Goal: Task Accomplishment & Management: Complete application form

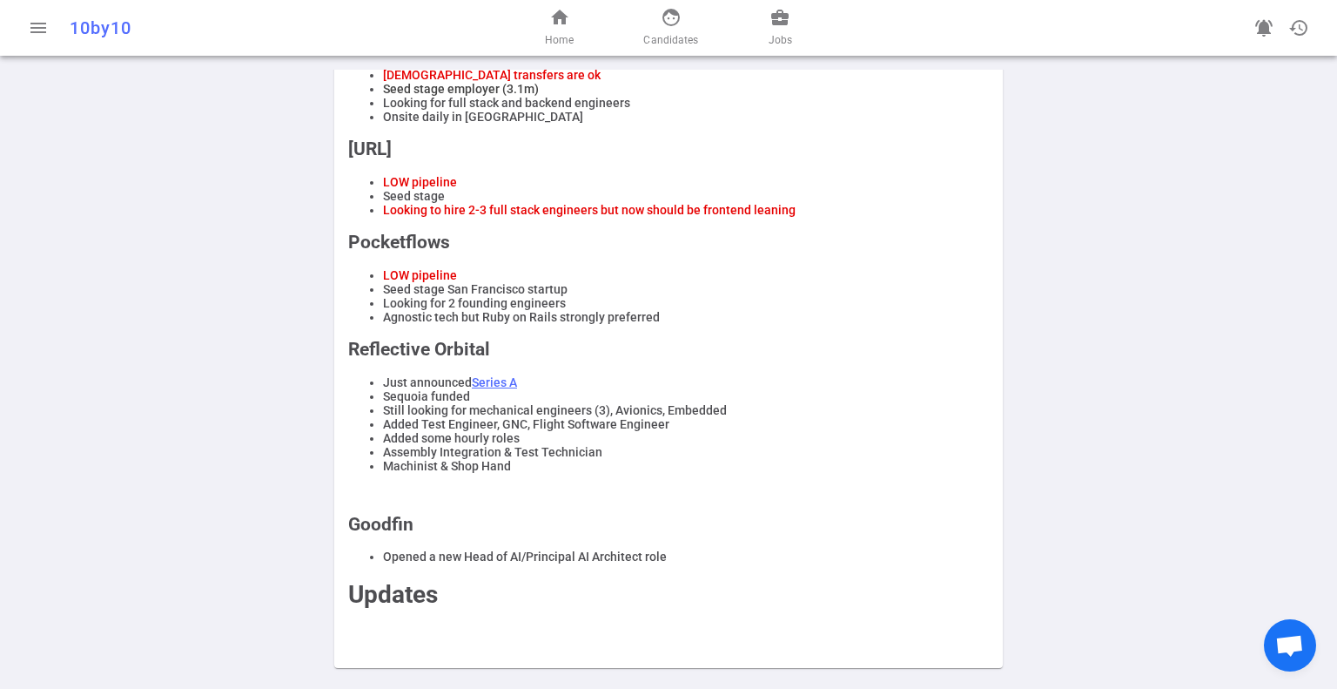
scroll to position [1190, 0]
click at [658, 17] on link "face Candidates" at bounding box center [670, 28] width 55 height 42
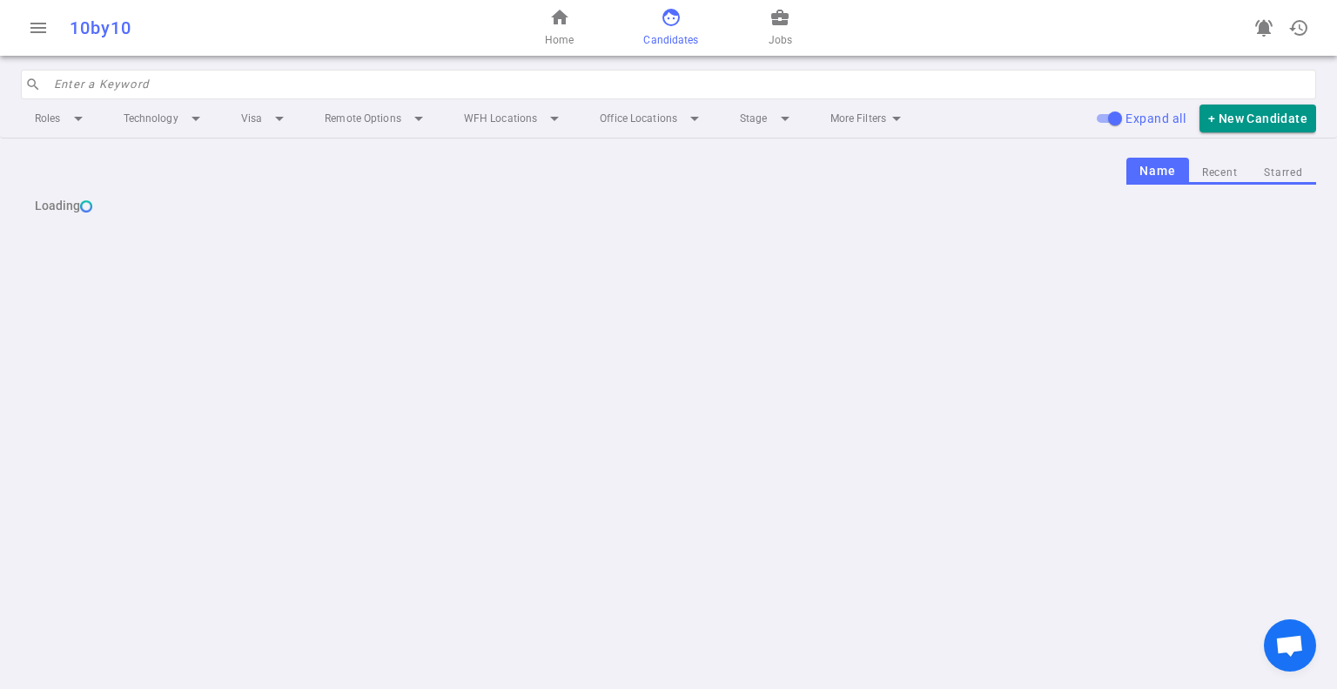
click at [441, 84] on input "search" at bounding box center [680, 85] width 1252 height 28
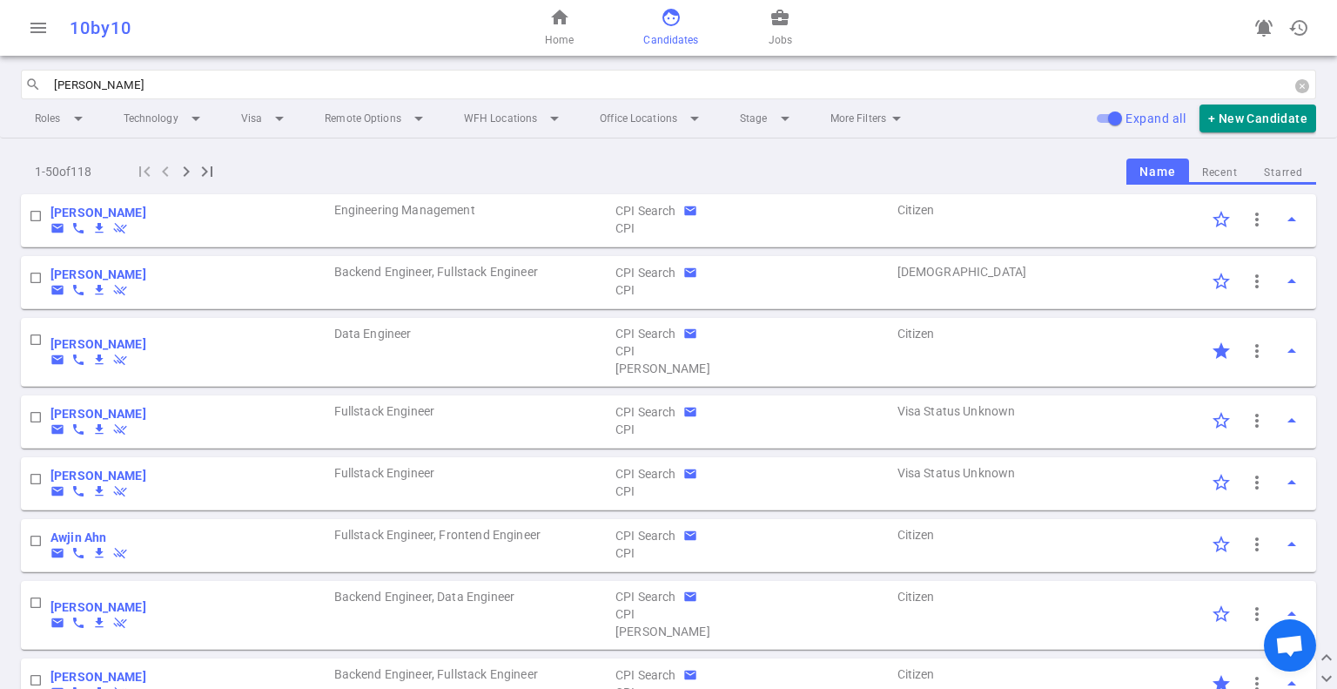
type input "[PERSON_NAME]"
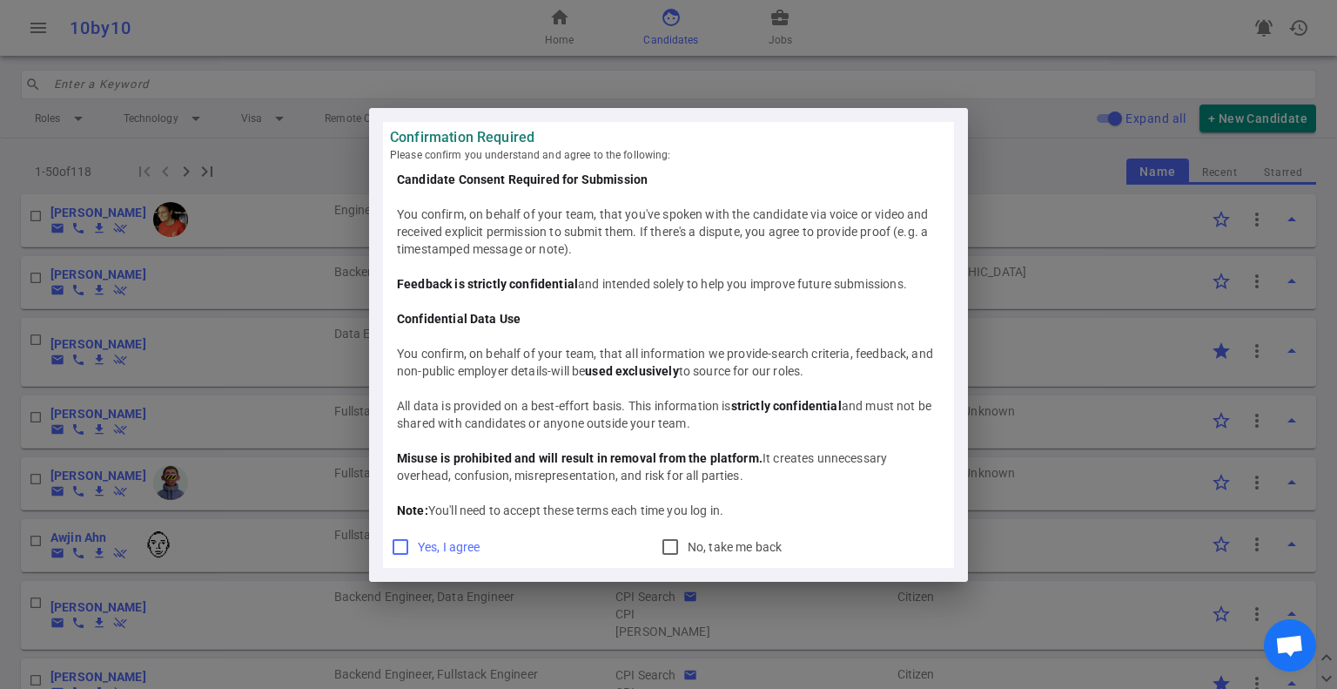
click at [401, 549] on input "Yes, I agree" at bounding box center [400, 546] width 21 height 21
checkbox input "true"
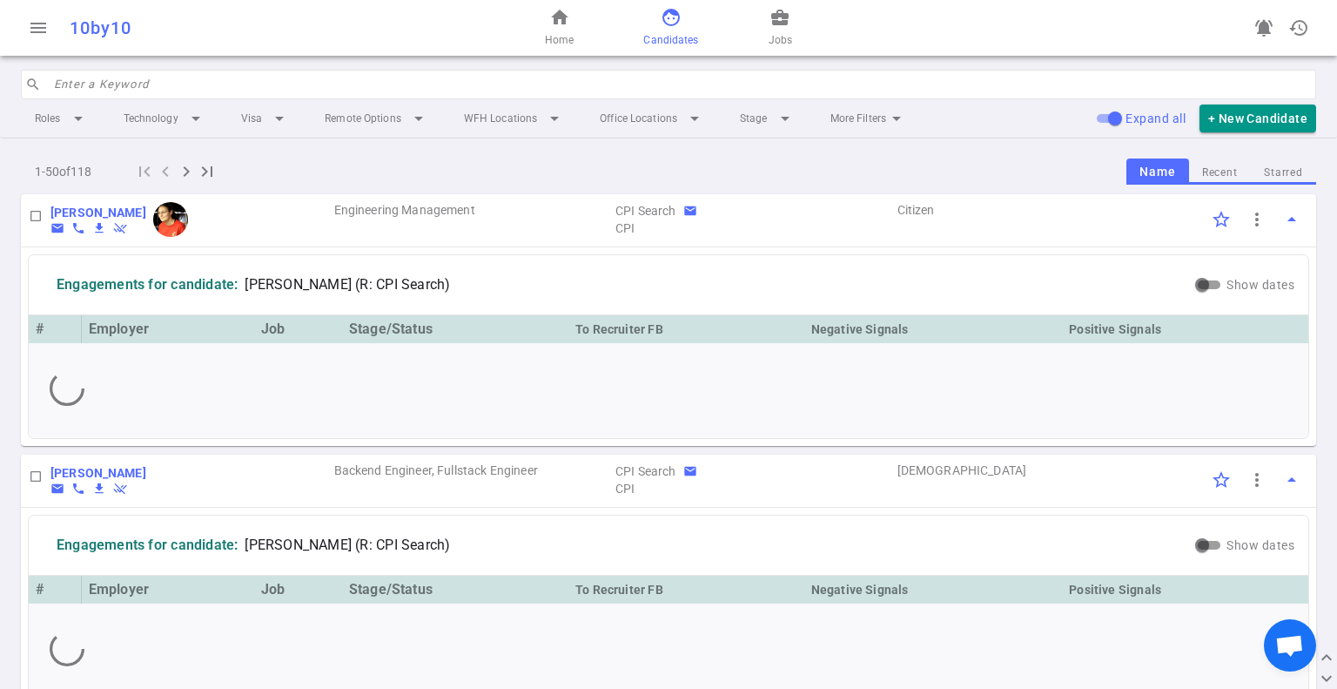
click at [165, 81] on input "search" at bounding box center [680, 85] width 1252 height 28
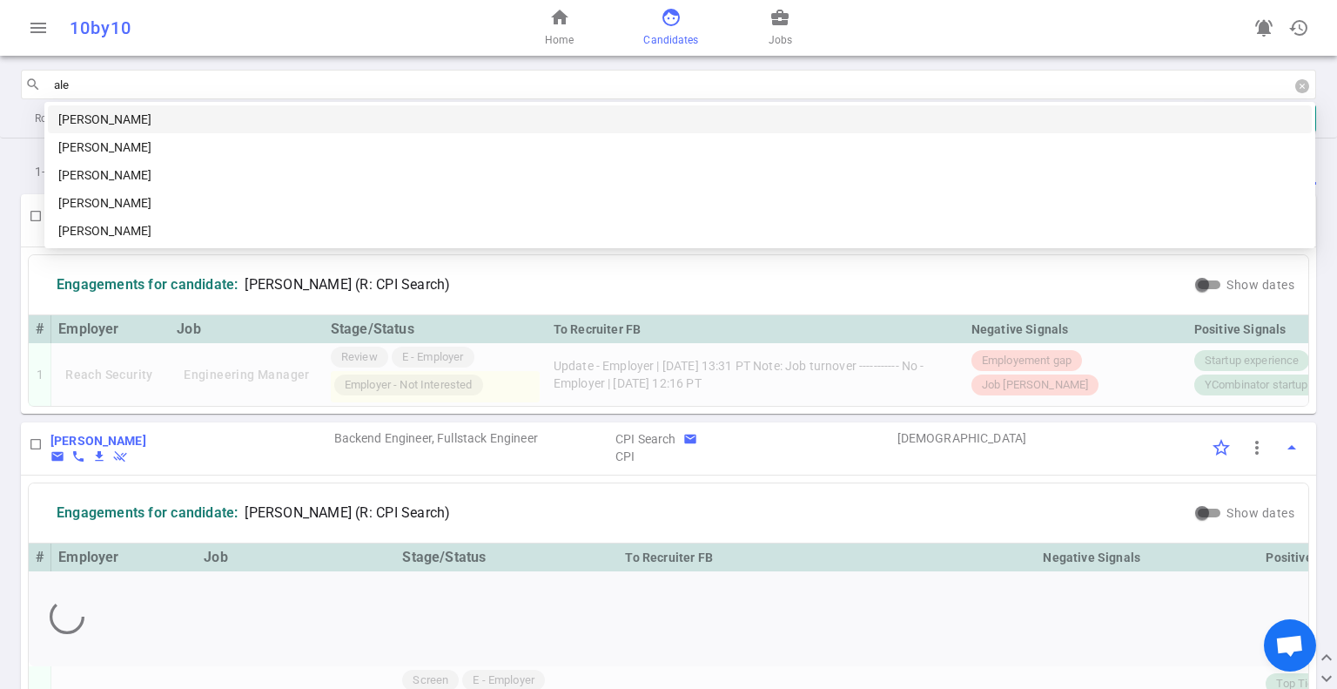
type input "[PERSON_NAME]"
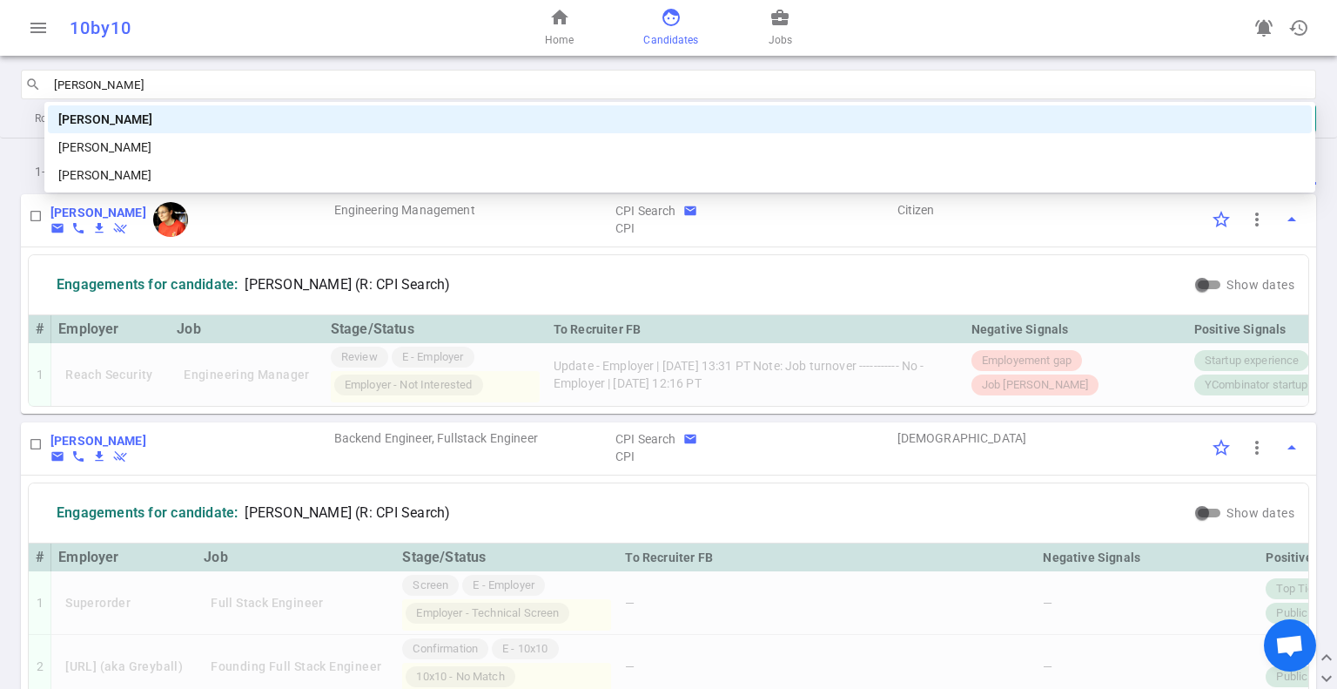
click at [124, 149] on div "[PERSON_NAME]" at bounding box center [679, 147] width 1243 height 19
